Goal: Register for event/course

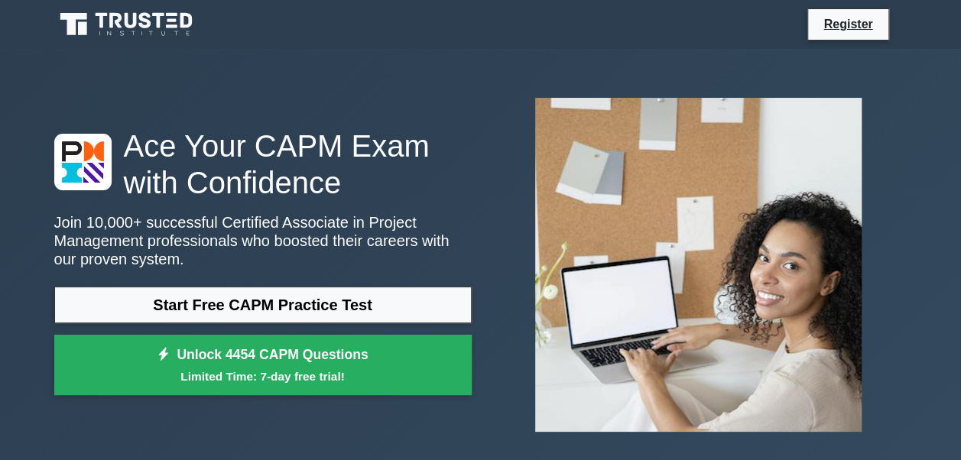
click at [85, 97] on div "Ace Your CAPM Exam with Confidence Join 10,000+ successful Certified Associate …" at bounding box center [480, 265] width 871 height 358
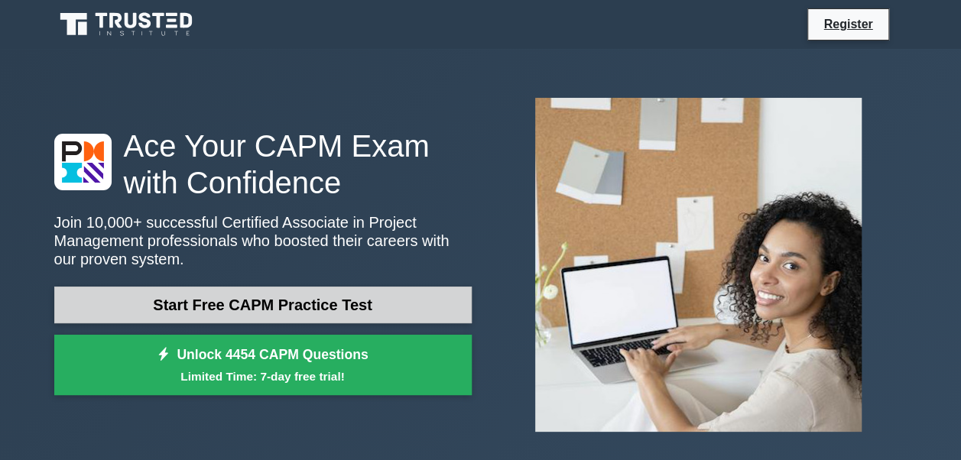
click at [261, 301] on link "Start Free CAPM Practice Test" at bounding box center [262, 305] width 417 height 37
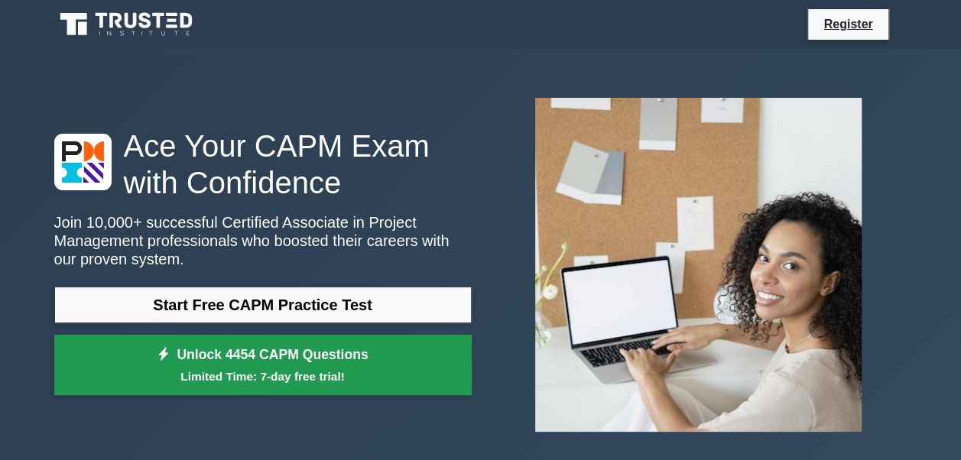
click at [206, 371] on small "Limited Time: 7-day free trial!" at bounding box center [262, 377] width 379 height 18
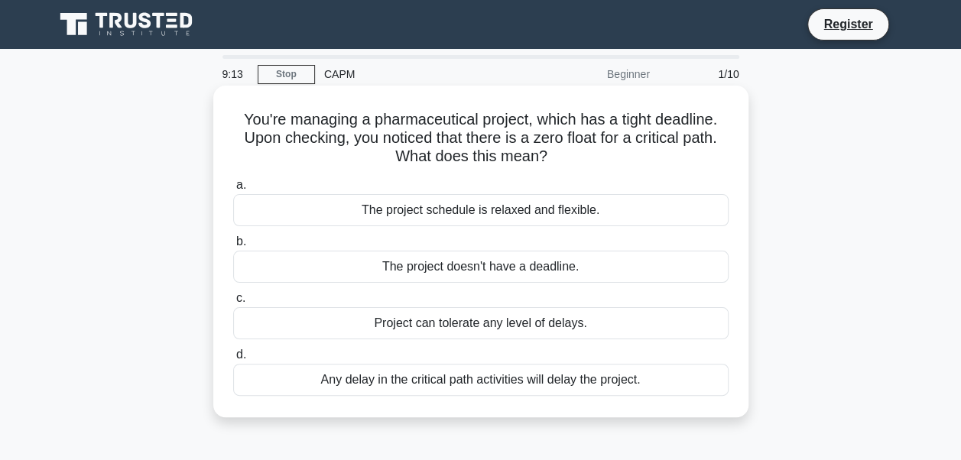
click at [475, 251] on div "The project doesn't have a deadline." at bounding box center [480, 267] width 495 height 32
click at [233, 247] on input "b. The project doesn't have a deadline." at bounding box center [233, 242] width 0 height 10
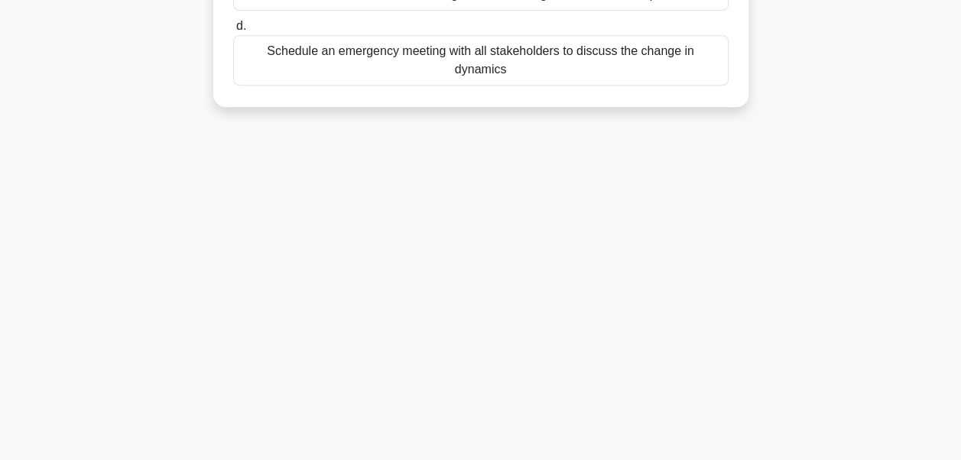
scroll to position [365, 0]
